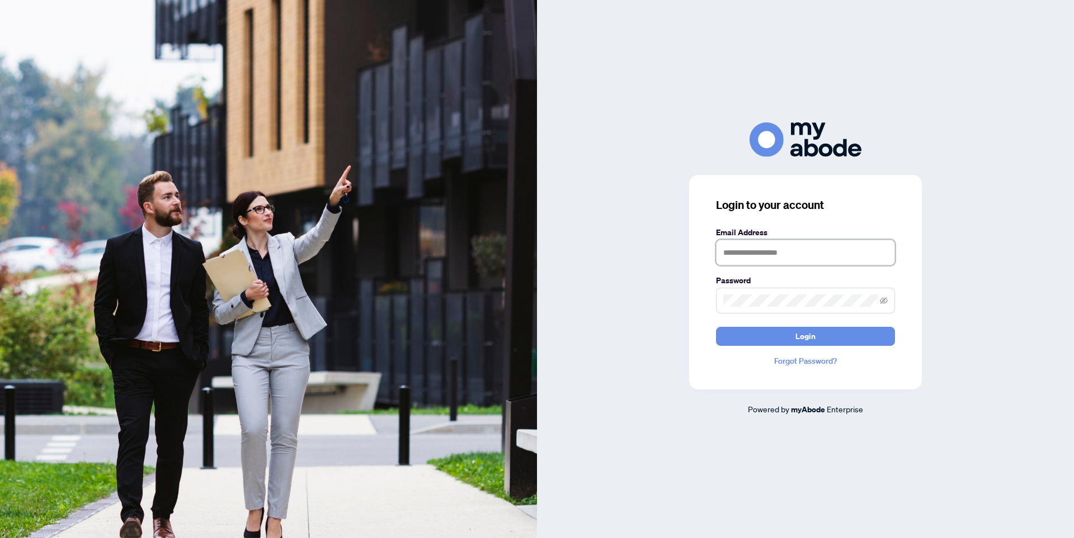
click at [791, 247] on input "text" at bounding box center [805, 253] width 179 height 26
type input "**********"
click at [772, 293] on span at bounding box center [805, 301] width 179 height 26
click at [798, 341] on span "Login" at bounding box center [805, 337] width 20 height 18
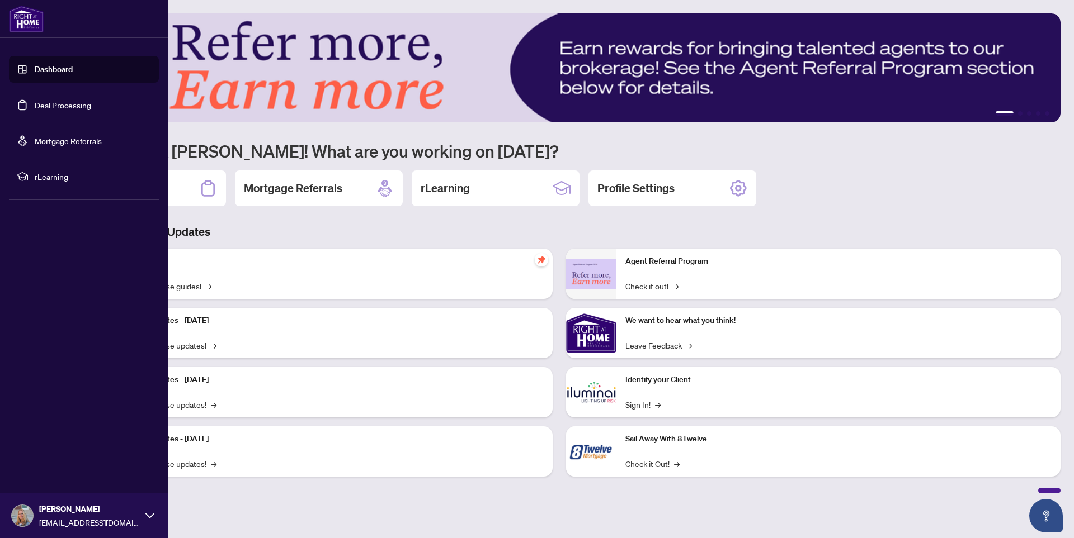
click at [58, 108] on link "Deal Processing" at bounding box center [63, 105] width 56 height 10
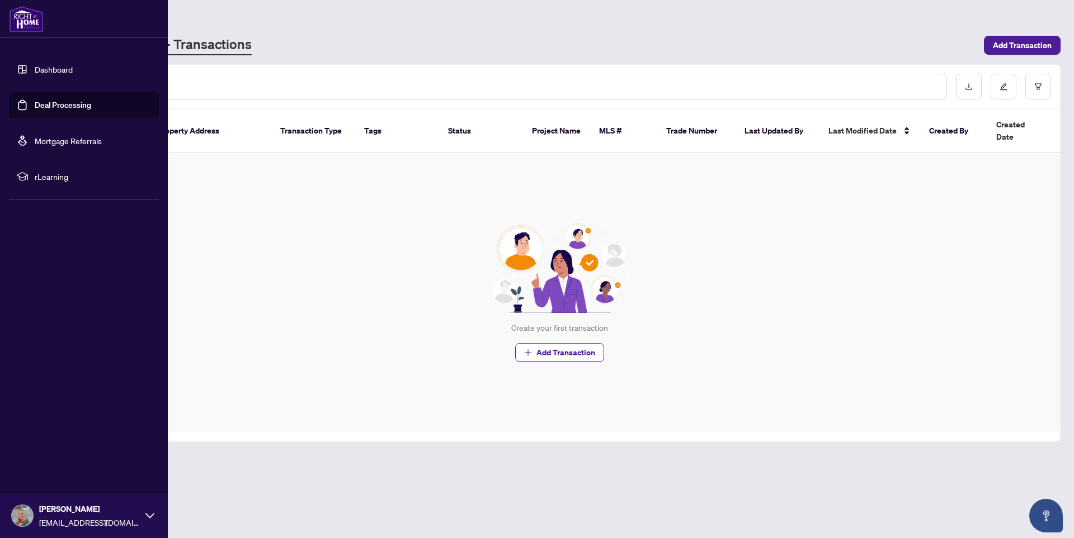
click at [52, 68] on link "Dashboard" at bounding box center [54, 69] width 38 height 10
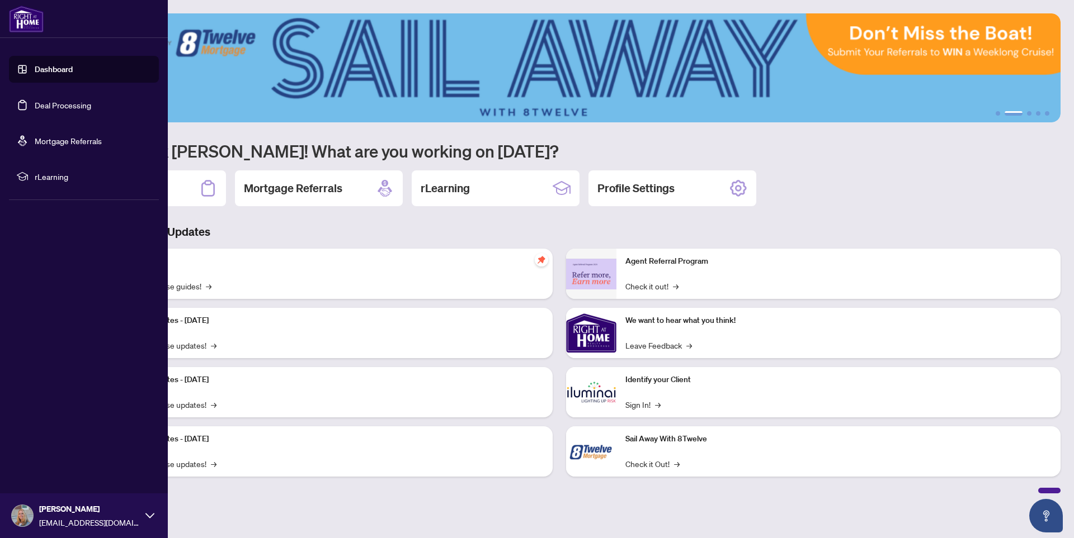
click at [49, 177] on span "rLearning" at bounding box center [93, 177] width 116 height 12
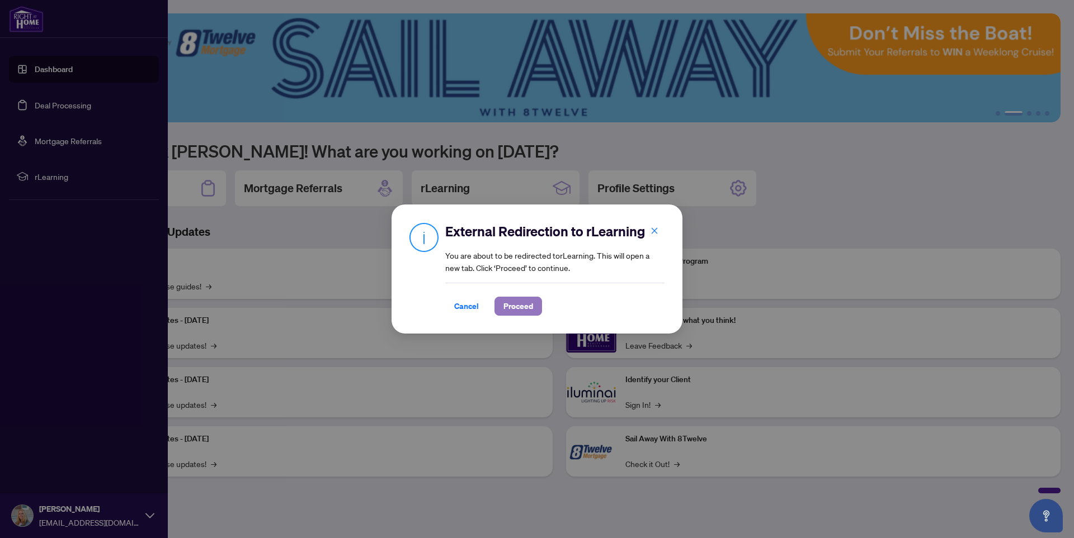
click at [505, 316] on button "Proceed" at bounding box center [518, 306] width 48 height 19
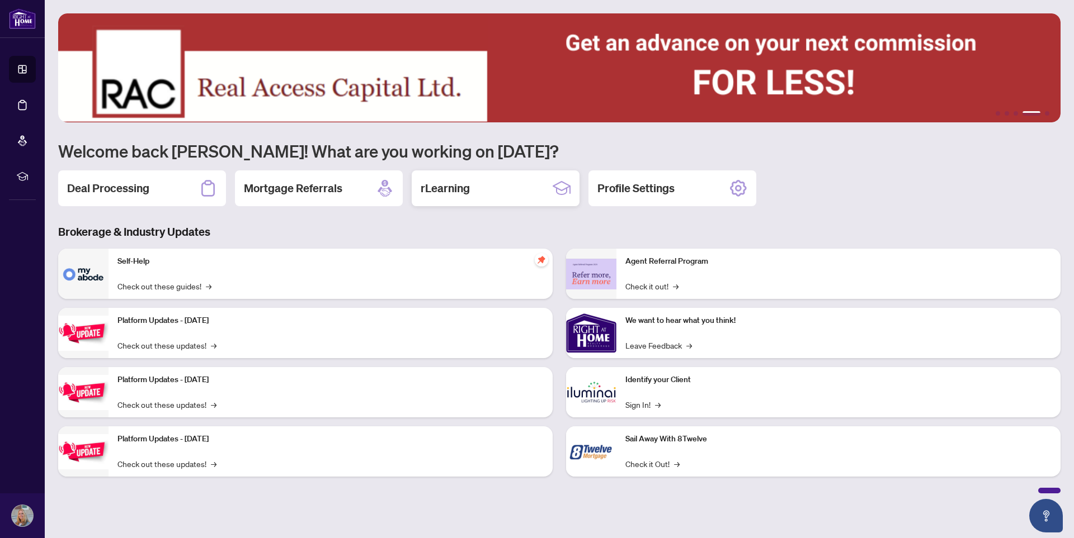
click at [480, 187] on div "rLearning" at bounding box center [496, 189] width 168 height 36
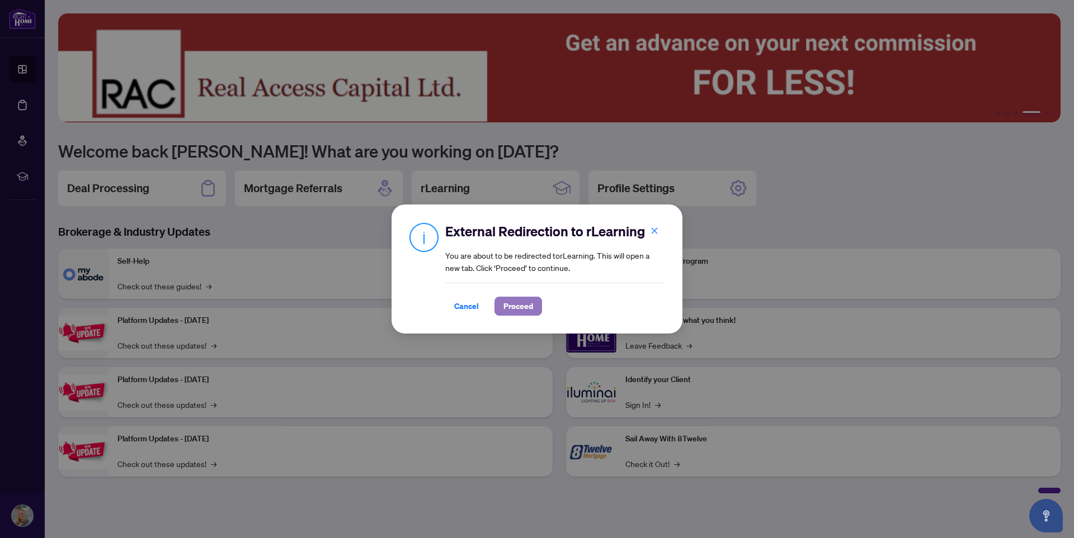
click at [521, 315] on span "Proceed" at bounding box center [518, 306] width 30 height 18
